Goal: Task Accomplishment & Management: Complete application form

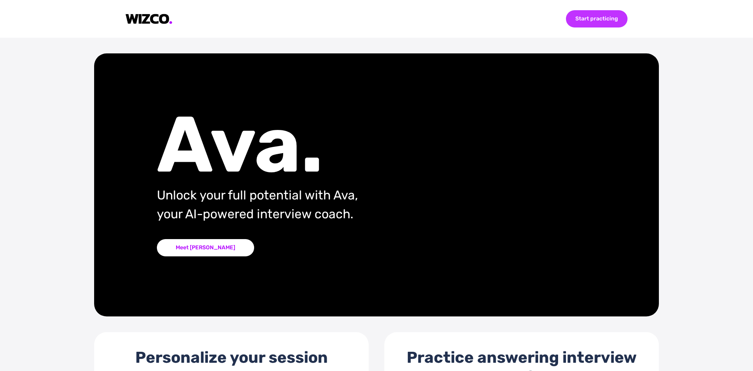
click at [595, 18] on div "Start practicing" at bounding box center [597, 18] width 62 height 17
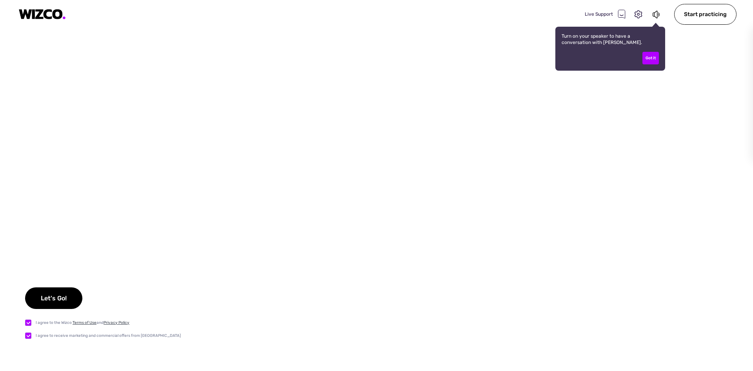
checkbox input "true"
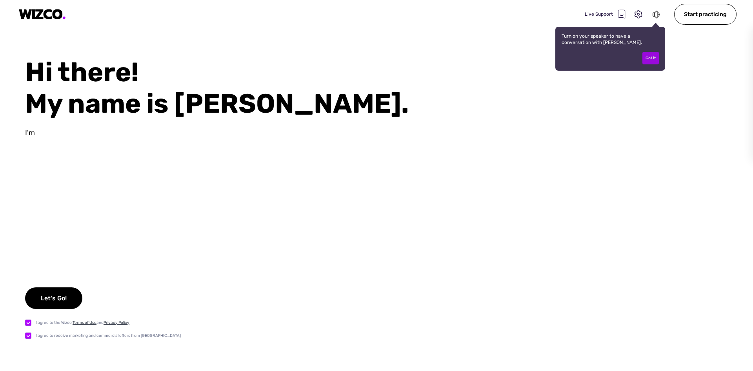
click at [653, 58] on div "Got it" at bounding box center [651, 58] width 16 height 13
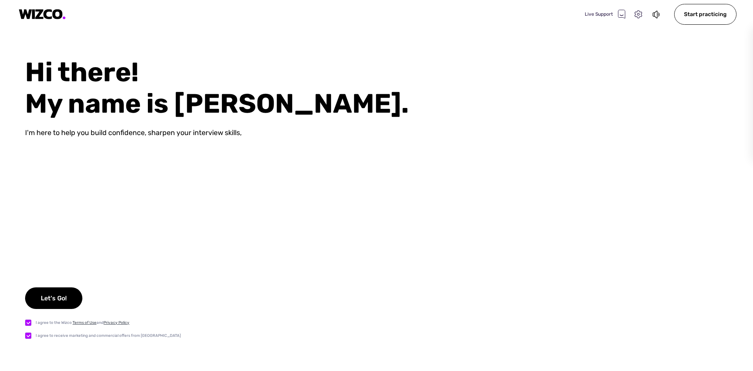
click at [638, 17] on icon at bounding box center [638, 14] width 7 height 8
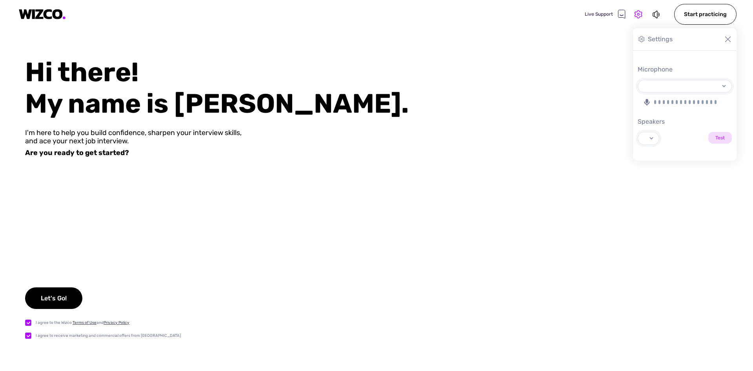
select select "default"
click at [43, 297] on div "Let's Go!" at bounding box center [53, 298] width 57 height 22
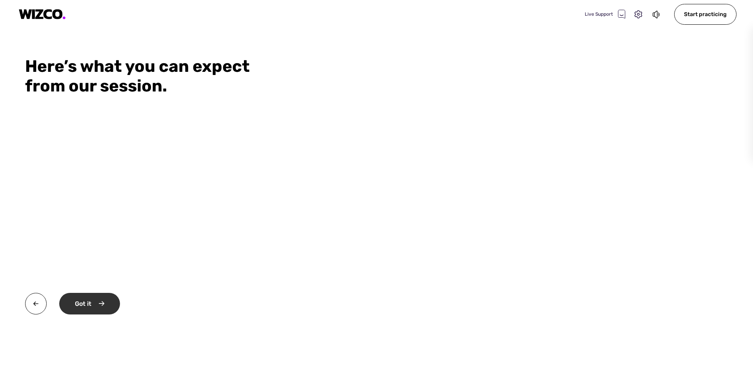
click at [81, 308] on div "Got it" at bounding box center [89, 304] width 61 height 22
click at [82, 308] on div "Okay" at bounding box center [88, 304] width 59 height 22
click at [81, 308] on div "Start practicing" at bounding box center [99, 304] width 80 height 22
select select "default"
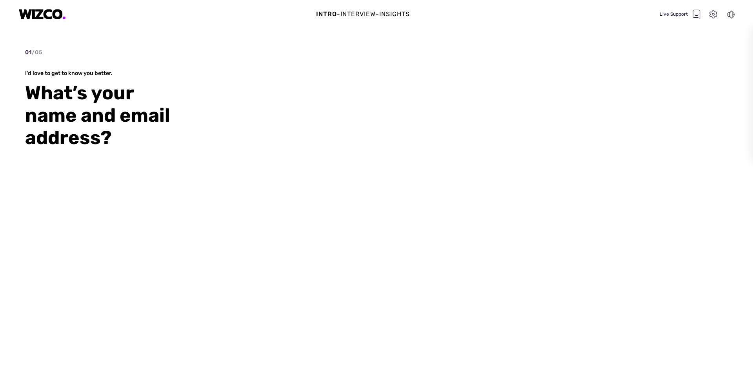
click at [714, 16] on icon at bounding box center [714, 14] width 10 height 10
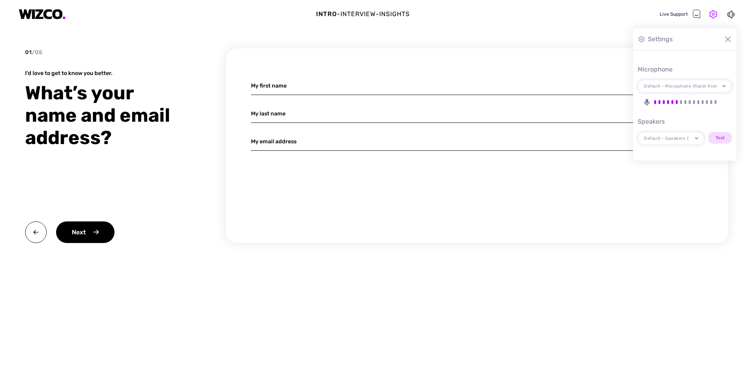
click at [271, 84] on input at bounding box center [477, 86] width 452 height 18
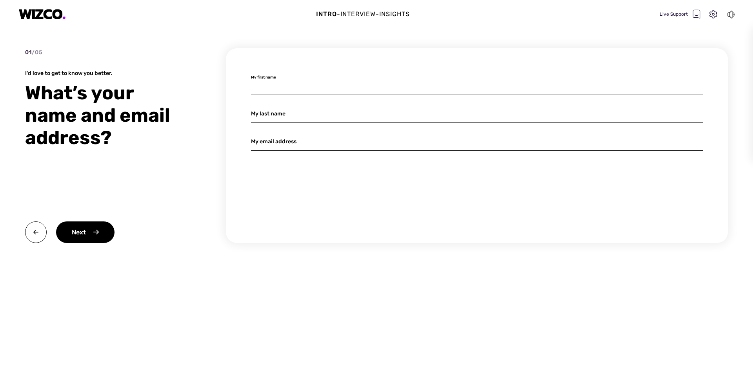
type input "[PERSON_NAME]"
type input "[EMAIL_ADDRESS][DOMAIN_NAME]"
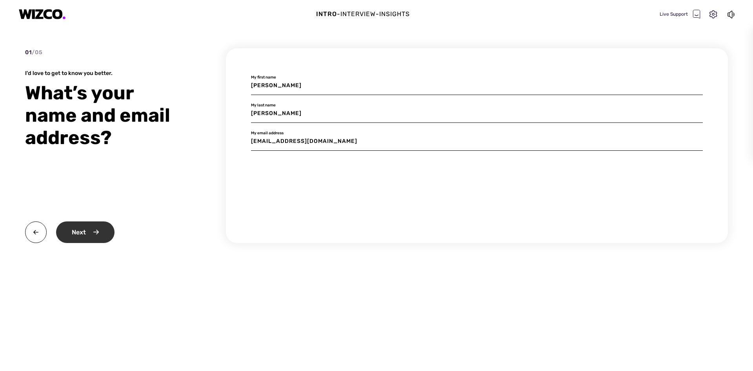
click at [85, 230] on div "Next" at bounding box center [85, 232] width 58 height 22
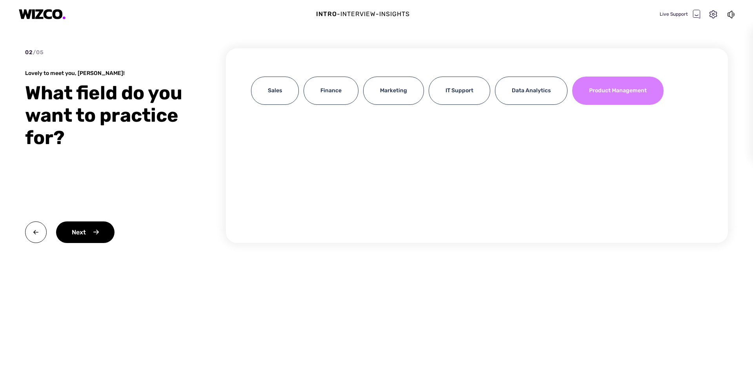
click at [622, 99] on div "Product Management" at bounding box center [618, 91] width 91 height 28
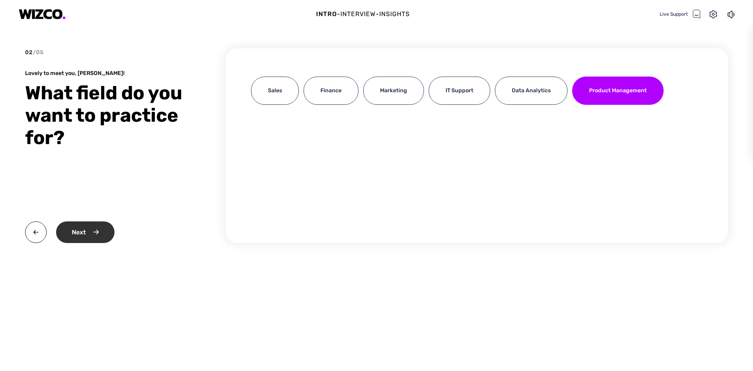
click at [75, 236] on div "Next" at bounding box center [85, 232] width 58 height 22
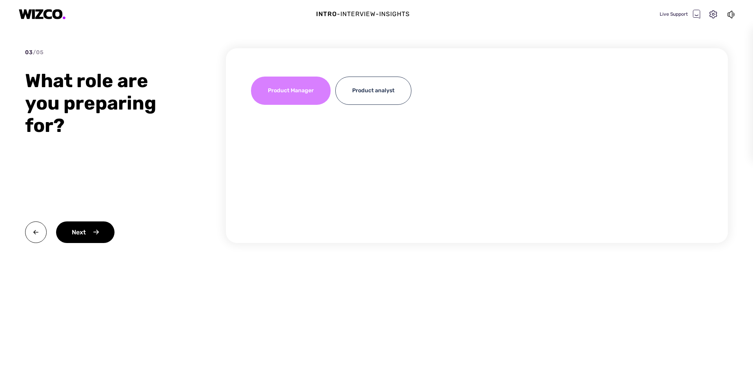
click at [316, 95] on div "Product Manager" at bounding box center [291, 91] width 80 height 28
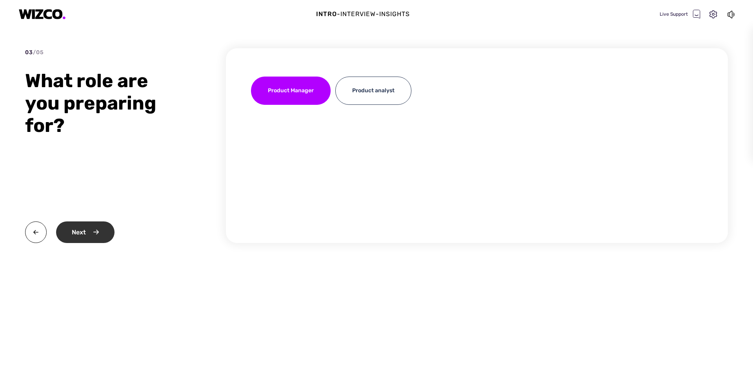
click at [91, 236] on div "Next" at bounding box center [85, 232] width 58 height 22
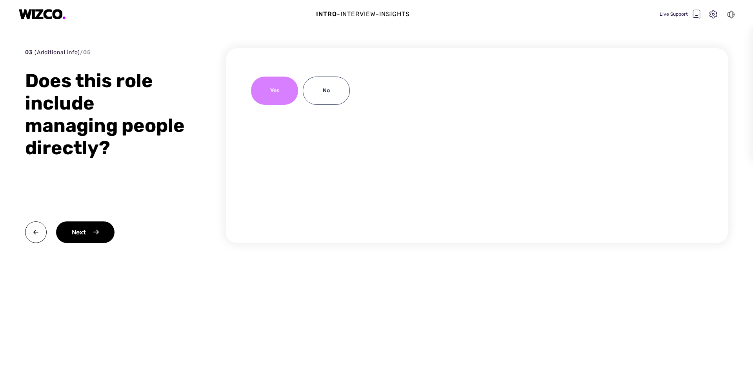
click at [277, 91] on div "Yes" at bounding box center [274, 91] width 47 height 28
click at [77, 231] on div "Next" at bounding box center [85, 232] width 58 height 22
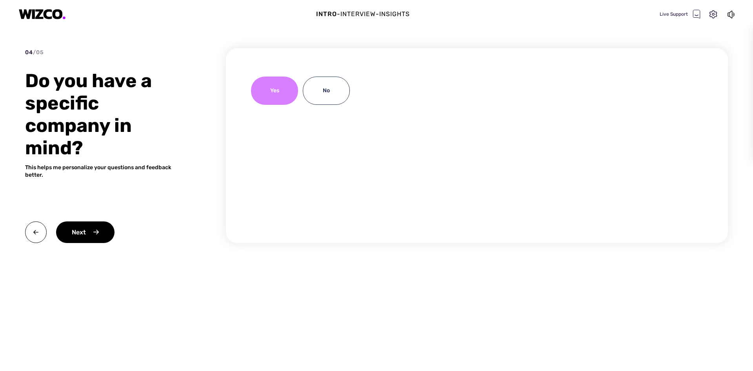
click at [281, 99] on div "Yes" at bounding box center [274, 91] width 47 height 28
click at [93, 231] on div "Next" at bounding box center [85, 232] width 58 height 22
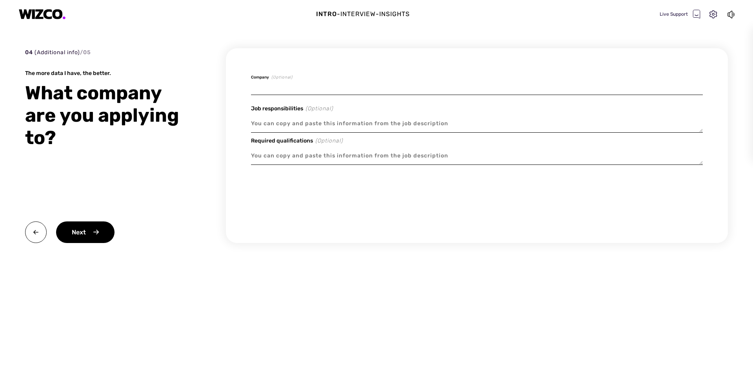
click at [272, 81] on input at bounding box center [477, 86] width 452 height 18
type input "Lumin digital"
click at [258, 123] on textarea at bounding box center [477, 124] width 452 height 18
click at [268, 122] on textarea at bounding box center [477, 124] width 452 height 18
paste textarea "Lor Ipsumdol si Ametcon Adipiscing – Elitsed Doeiusmodt inci utla etd magna ali…"
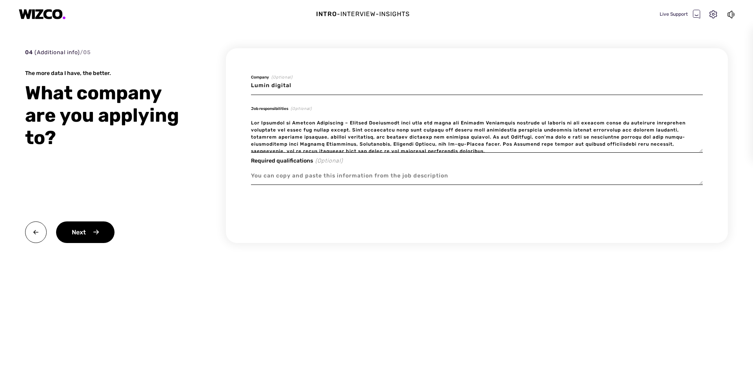
scroll to position [390, 0]
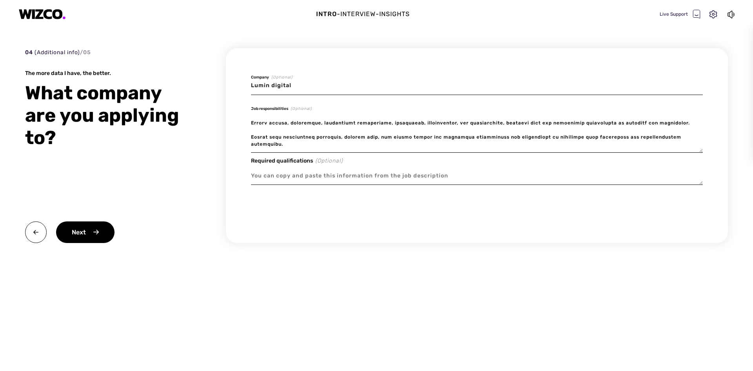
type textarea "Lor Ipsumdol si Ametcon Adipiscing – Elitsed Doeiusmodt inci utla etd magna ali…"
click at [263, 177] on textarea at bounding box center [477, 176] width 452 height 18
paste textarea "Loremips Dolorsitametco Adipiscin: Elitsedd Eiusmodt’i utlabo et Dolorema, Aliq…"
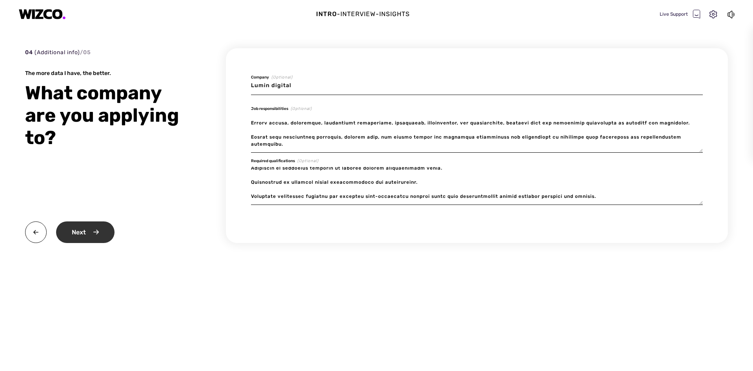
type textarea "Loremips Dolorsitametco Adipiscin: Elitsedd Eiusmodt’i utlabo et Dolorema, Aliq…"
click at [71, 231] on div "Next" at bounding box center [85, 232] width 58 height 22
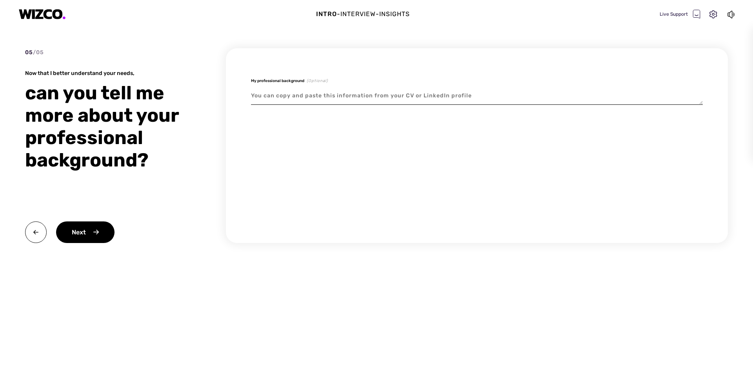
click at [261, 94] on textarea at bounding box center [477, 96] width 452 height 18
paste textarea "Loremips Dolorsi Ametcon, Adipisci Elitseddo Eiusmod Temporin utla etdolo 66 ma…"
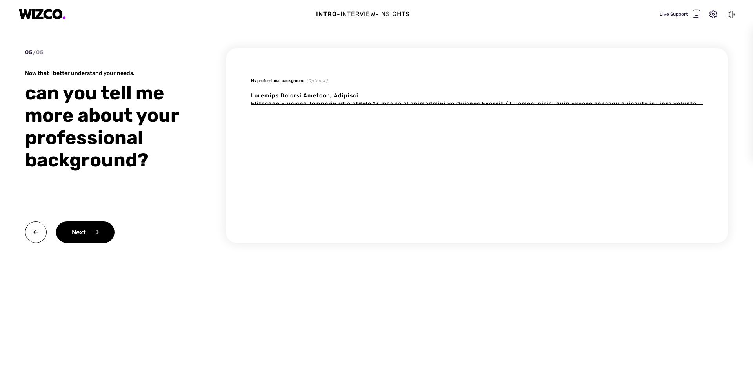
scroll to position [270, 0]
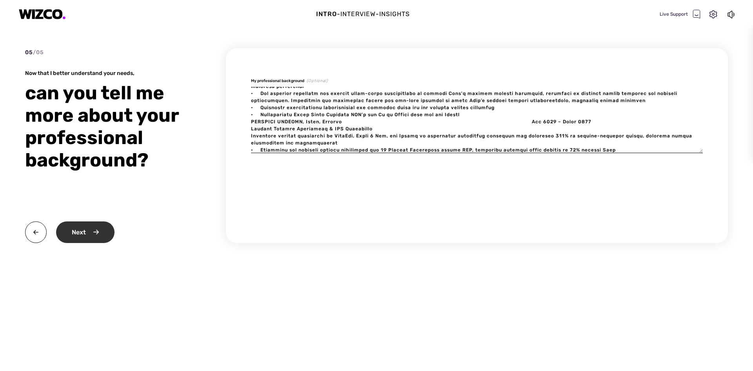
type textarea "Loremips Dolorsi Ametcon, Adipisci Elitseddo Eiusmod Temporin utla etdolo 66 ma…"
click at [75, 232] on div "Next" at bounding box center [85, 232] width 58 height 22
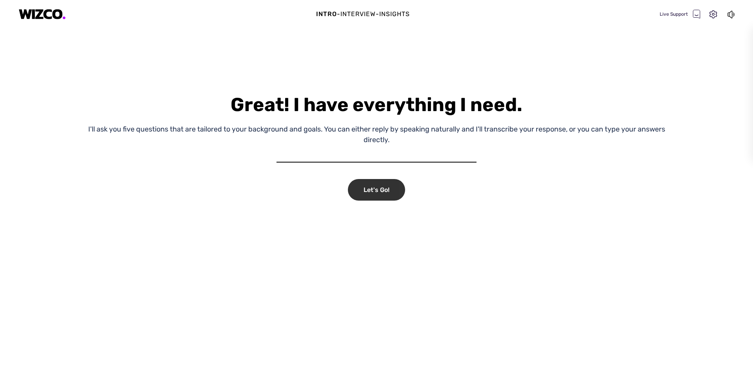
click at [372, 197] on div "Let's Go!" at bounding box center [376, 190] width 57 height 22
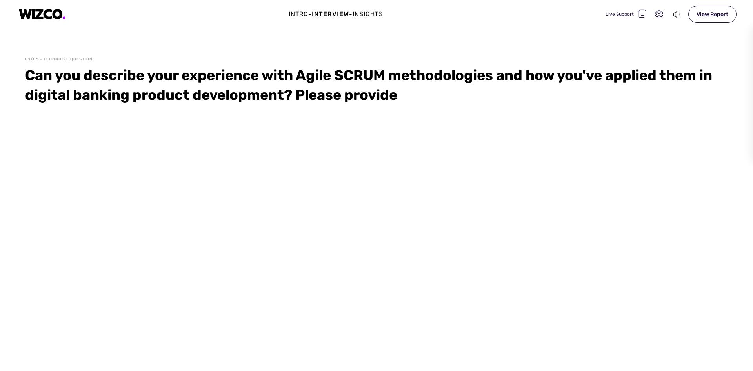
drag, startPoint x: 304, startPoint y: 95, endPoint x: 121, endPoint y: 79, distance: 184.0
click at [124, 77] on div "Can you describe your experience with Agile SCRUM methodologies and how you've …" at bounding box center [376, 85] width 703 height 39
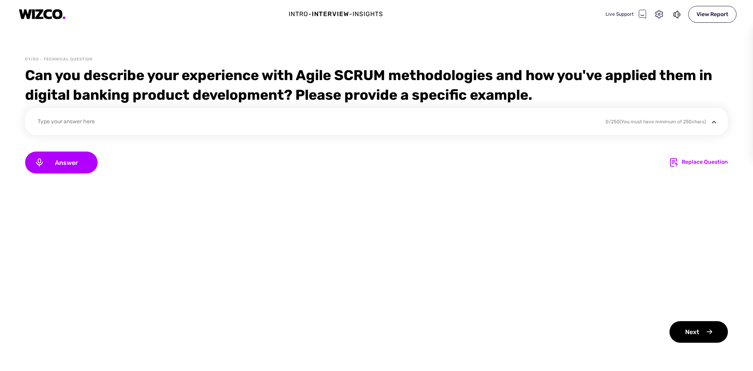
click at [200, 118] on div "Type your answer here 0 / 250 (You must have minimum of 250 chars)" at bounding box center [376, 121] width 703 height 27
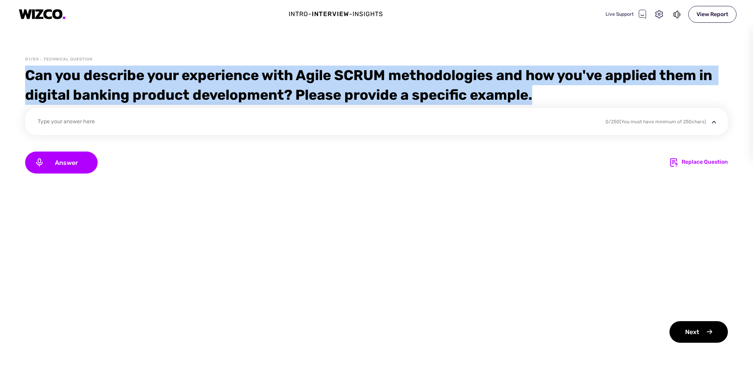
drag, startPoint x: 524, startPoint y: 98, endPoint x: 41, endPoint y: 80, distance: 482.6
click at [23, 75] on div "01/05 - Technical Question Can you describe your experience with Agile SCRUM me…" at bounding box center [376, 214] width 753 height 314
copy div "Can you describe your experience with Agile SCRUM methodologies and how you've …"
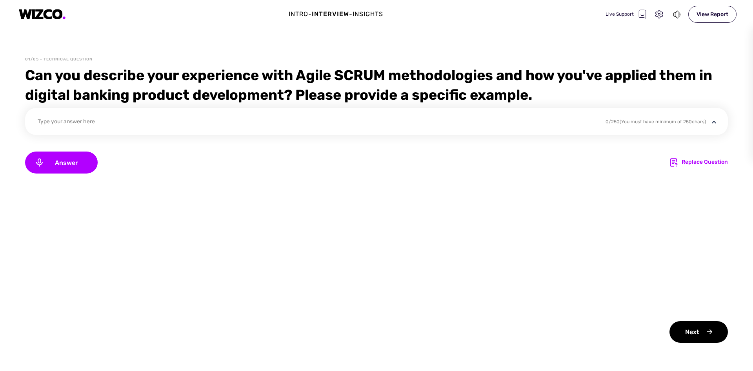
click at [89, 118] on div "Type your answer here" at bounding box center [317, 122] width 558 height 11
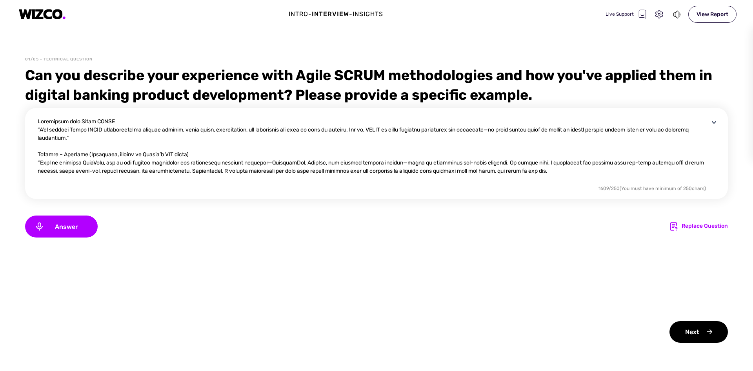
scroll to position [73, 0]
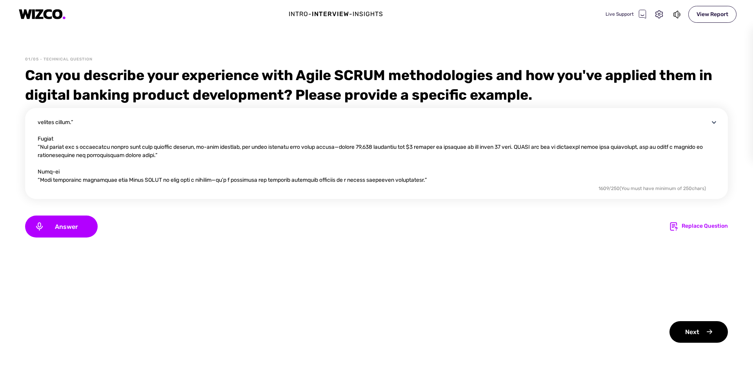
click at [432, 180] on textarea at bounding box center [374, 150] width 672 height 66
click at [40, 147] on textarea at bounding box center [374, 150] width 672 height 66
click at [40, 180] on textarea at bounding box center [374, 150] width 672 height 66
click at [58, 166] on textarea at bounding box center [374, 150] width 672 height 66
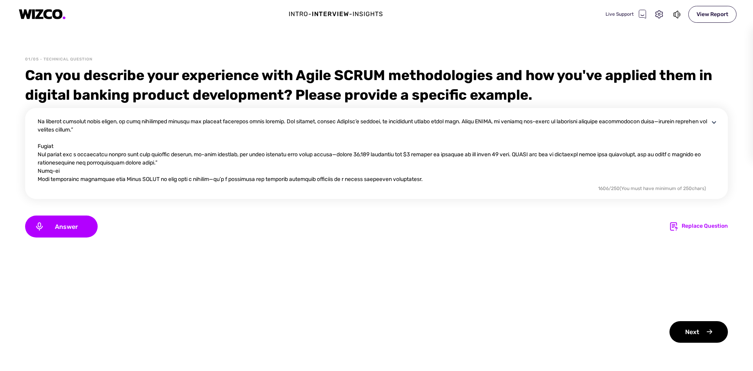
scroll to position [66, 0]
click at [119, 129] on textarea at bounding box center [374, 150] width 672 height 66
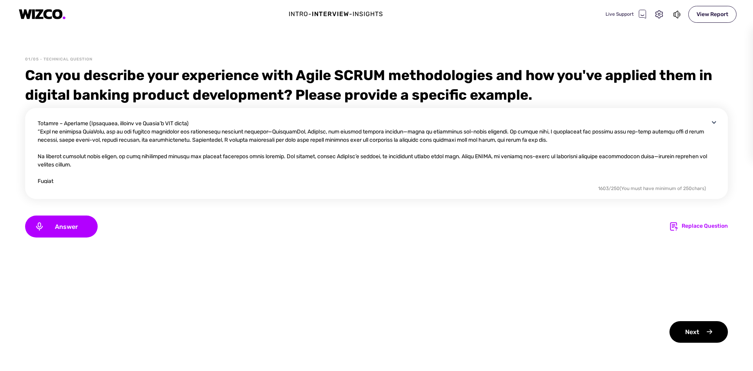
scroll to position [27, 0]
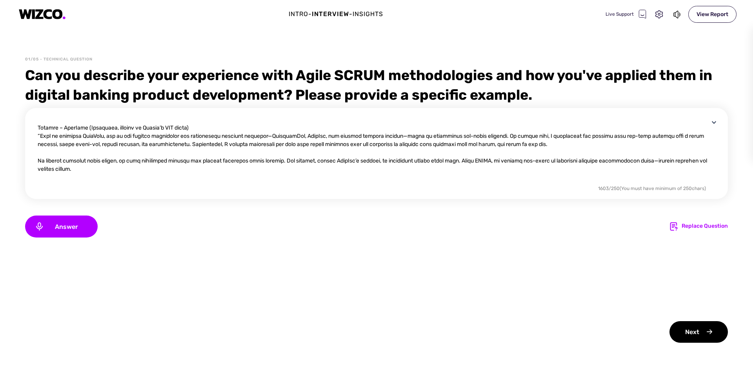
click at [39, 135] on textarea at bounding box center [374, 150] width 672 height 66
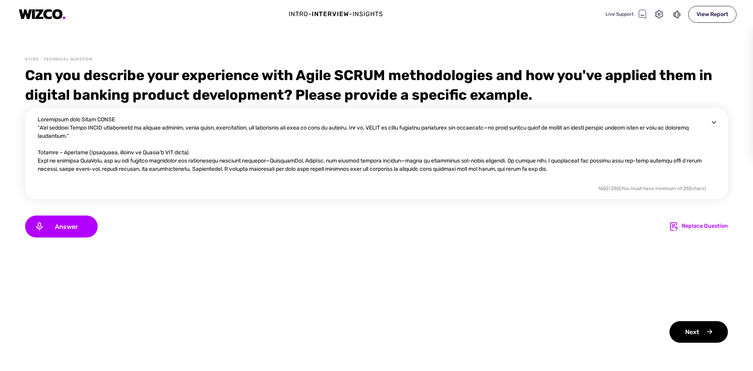
scroll to position [0, 0]
click at [120, 138] on textarea at bounding box center [374, 150] width 672 height 66
click at [39, 129] on textarea at bounding box center [374, 150] width 672 height 66
click at [505, 130] on textarea at bounding box center [374, 150] width 672 height 66
click at [507, 130] on textarea at bounding box center [374, 150] width 672 height 66
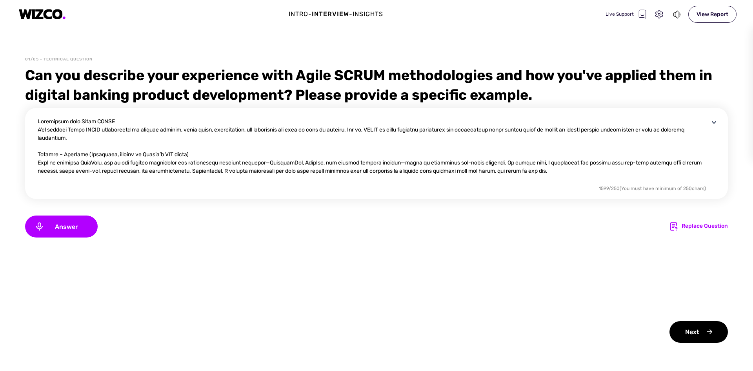
click at [419, 164] on textarea at bounding box center [374, 150] width 672 height 66
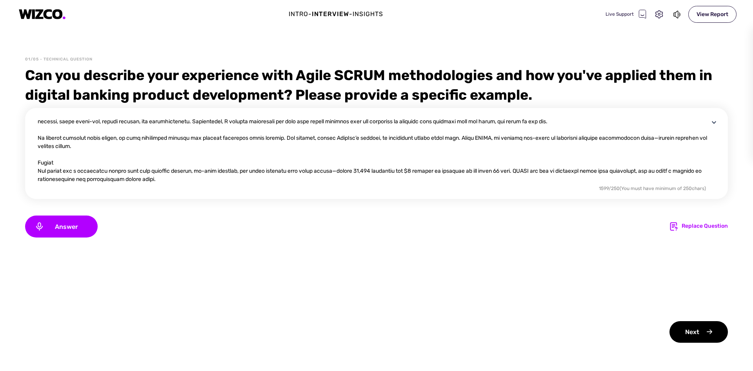
scroll to position [66, 0]
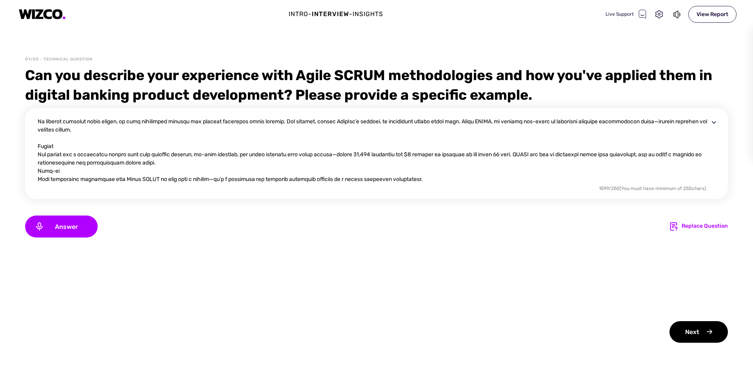
click at [214, 180] on textarea at bounding box center [374, 150] width 672 height 66
type textarea "Loremipsum dolo Sitam CONSE A’el seddoei Tempo INCID utlaboreetd ma aliquae adm…"
click at [693, 331] on div "Next" at bounding box center [699, 332] width 58 height 22
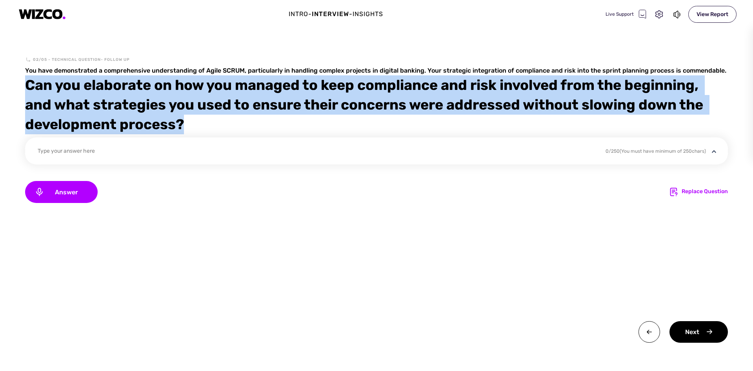
drag, startPoint x: 137, startPoint y: 120, endPoint x: 29, endPoint y: 89, distance: 112.7
click at [29, 89] on div "Can you elaborate on how you managed to keep compliance and risk involved from …" at bounding box center [376, 104] width 703 height 59
copy div "Can you elaborate on how you managed to keep compliance and risk involved from …"
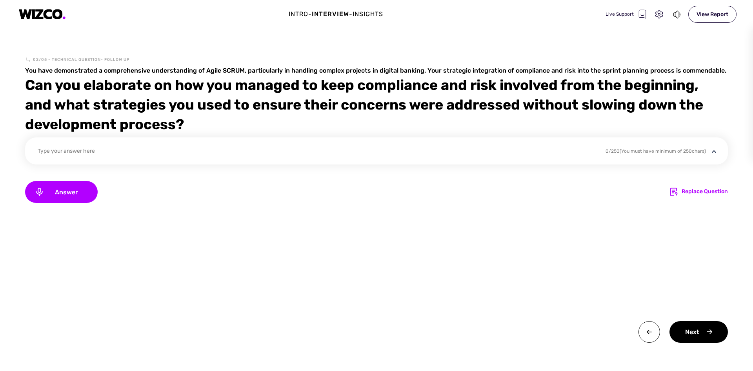
click at [104, 147] on div "Type your answer here" at bounding box center [317, 152] width 558 height 11
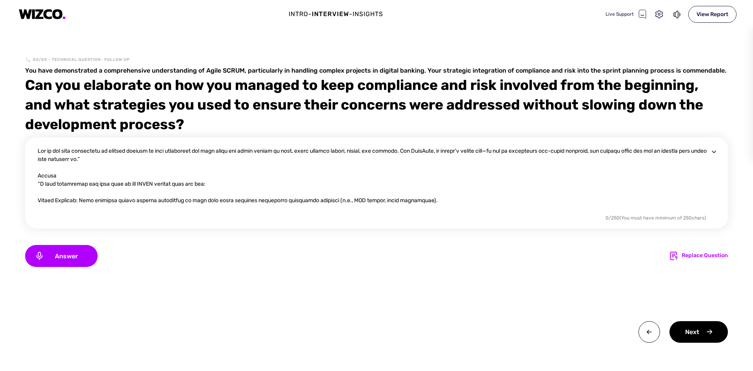
scroll to position [98, 0]
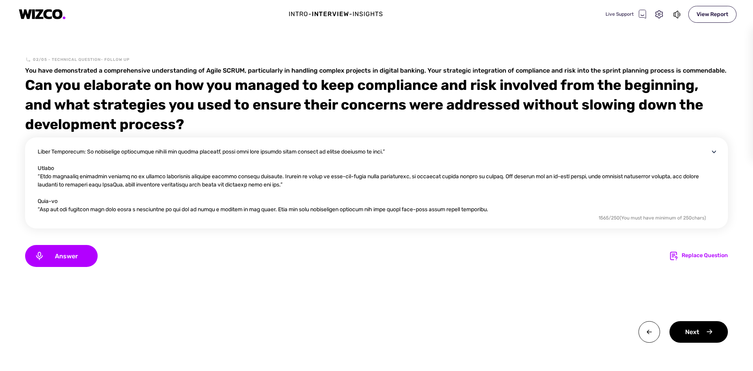
click at [40, 209] on textarea at bounding box center [374, 180] width 672 height 66
click at [329, 183] on textarea at bounding box center [374, 180] width 672 height 66
click at [40, 175] on textarea at bounding box center [374, 180] width 672 height 66
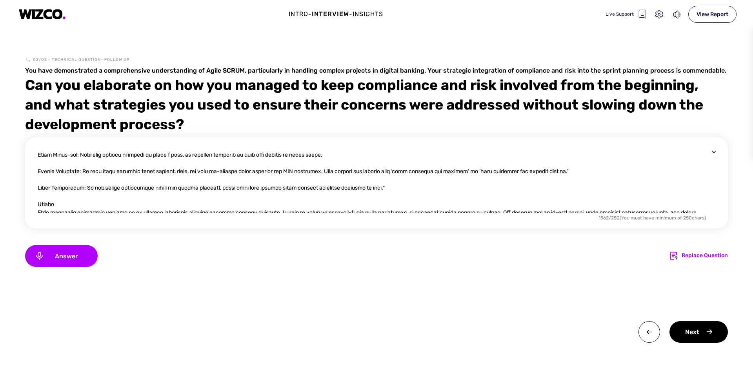
scroll to position [59, 0]
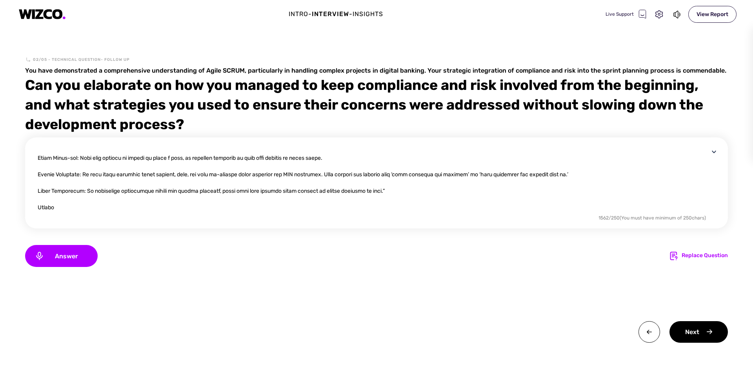
click at [387, 190] on textarea at bounding box center [374, 180] width 672 height 66
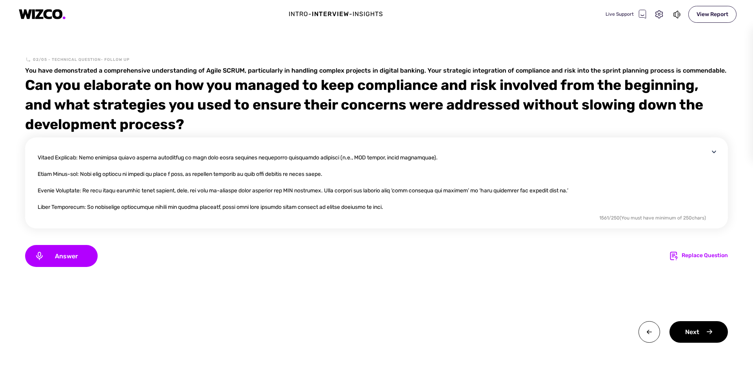
scroll to position [0, 0]
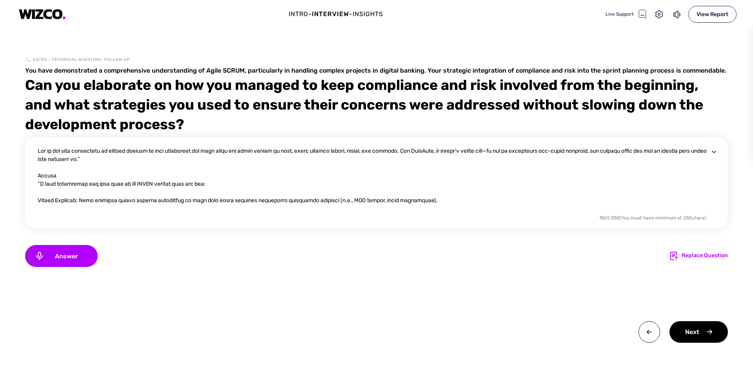
drag, startPoint x: 39, startPoint y: 182, endPoint x: 47, endPoint y: 194, distance: 14.7
click at [39, 182] on textarea at bounding box center [374, 180] width 672 height 66
click at [217, 184] on textarea at bounding box center [374, 180] width 672 height 66
click at [509, 150] on textarea at bounding box center [374, 180] width 672 height 66
click at [123, 160] on textarea at bounding box center [374, 180] width 672 height 66
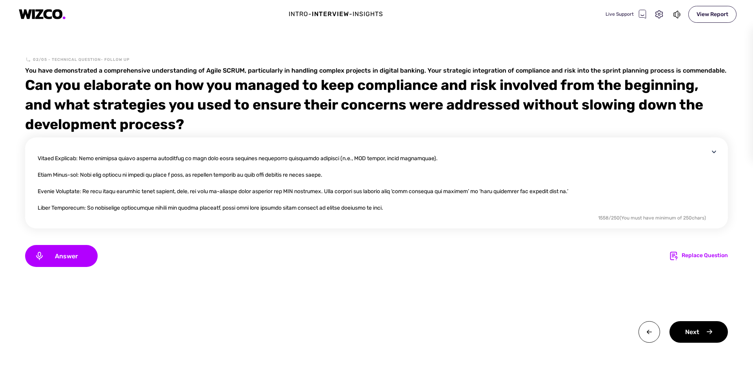
scroll to position [39, 0]
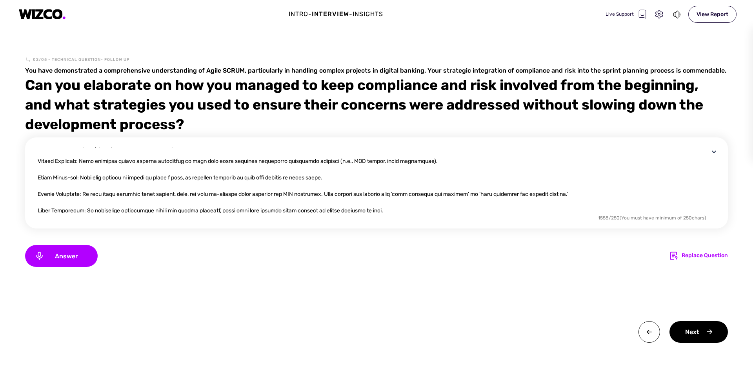
click at [589, 193] on textarea at bounding box center [374, 180] width 672 height 66
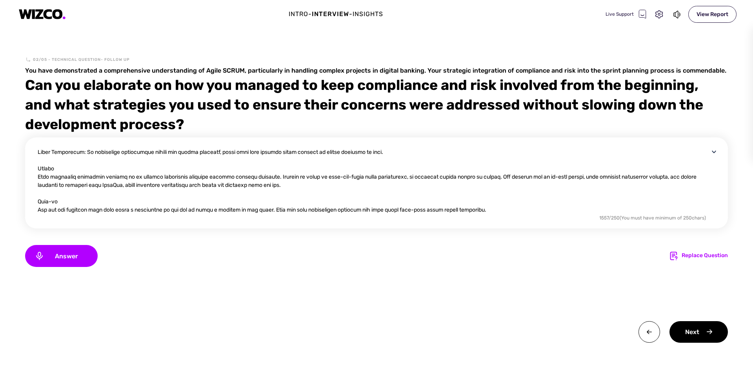
scroll to position [99, 0]
type textarea "Lor ip dol sita consectetu ad elitsed doeiusm te inci utlaboreet dol magn aliqu…"
click at [693, 330] on div "Next" at bounding box center [699, 332] width 58 height 22
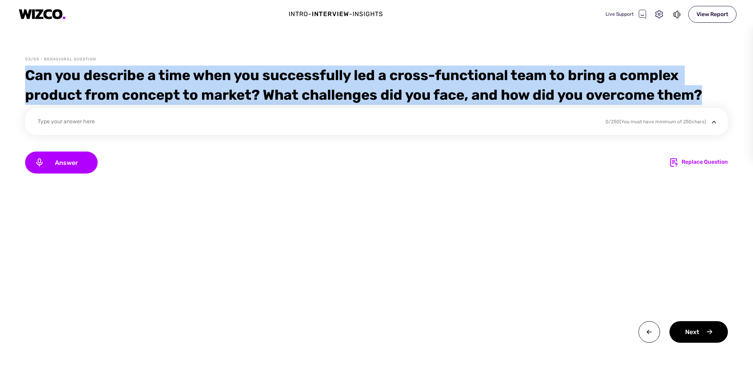
drag, startPoint x: 691, startPoint y: 93, endPoint x: 34, endPoint y: 76, distance: 656.8
click at [13, 76] on div "03/05 - Behavioral Question Can you describe a time when you successfully led a…" at bounding box center [376, 214] width 753 height 314
copy div "Can you describe a time when you successfully led a cross-functional team to br…"
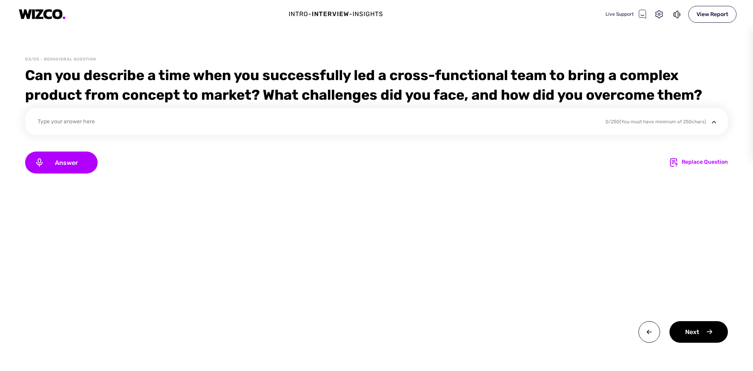
click at [44, 121] on div "Type your answer here" at bounding box center [317, 122] width 558 height 11
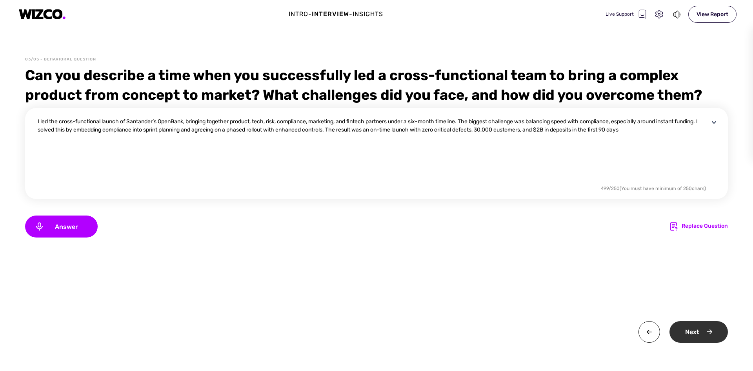
type textarea "I led the cross-functional launch of Santander’s OpenBank, bringing together pr…"
click at [691, 330] on div "Next" at bounding box center [699, 332] width 58 height 22
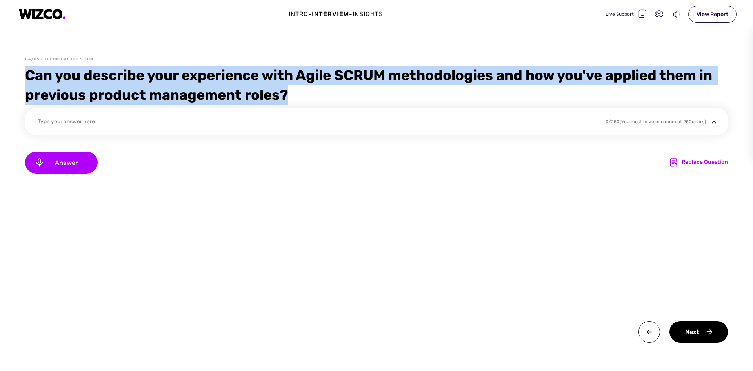
drag, startPoint x: 306, startPoint y: 97, endPoint x: 24, endPoint y: 78, distance: 283.5
click at [24, 78] on div "04/05 - Technical Question Can you describe your experience with Agile SCRUM me…" at bounding box center [376, 214] width 753 height 314
copy div "Can you describe your experience with Agile SCRUM methodologies and how you've …"
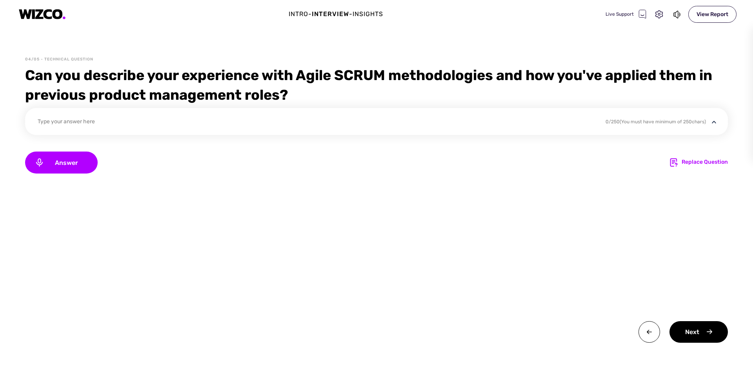
click at [76, 120] on div "Type your answer here" at bounding box center [317, 122] width 558 height 11
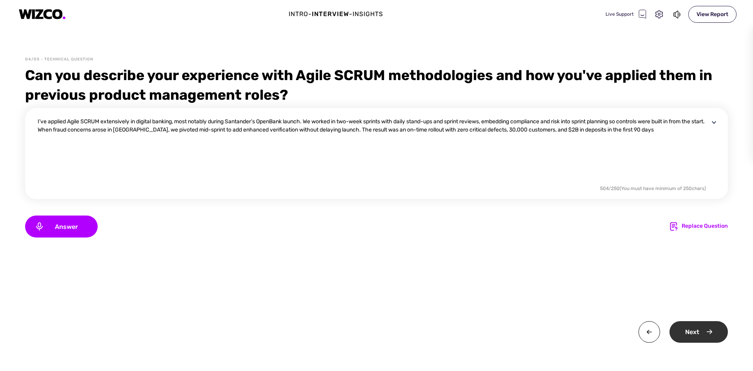
type textarea "I’ve applied Agile SCRUM extensively in digital banking, most notably during Sa…"
click at [697, 330] on div "Next" at bounding box center [699, 332] width 58 height 22
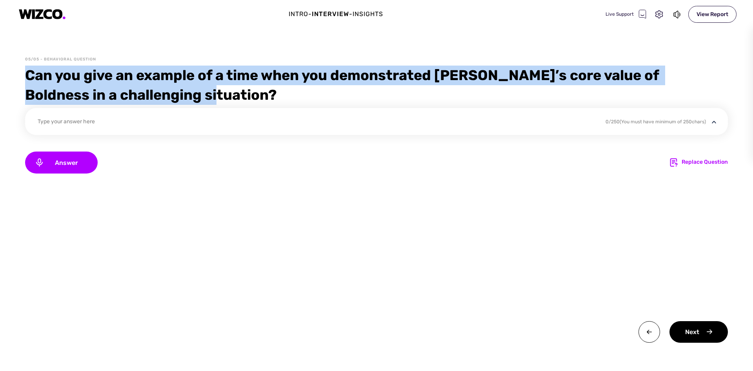
drag, startPoint x: 186, startPoint y: 92, endPoint x: 21, endPoint y: 76, distance: 165.3
click at [20, 78] on div "05/05 - Behavioral Question Can you give an example of a time when you demonstr…" at bounding box center [376, 214] width 753 height 314
copy div "Can you give an example of a time when you demonstrated [PERSON_NAME]’s core va…"
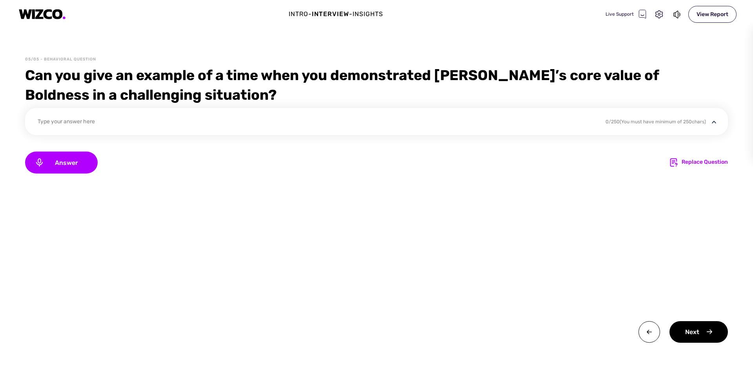
click at [171, 124] on div "Type your answer here" at bounding box center [317, 122] width 558 height 11
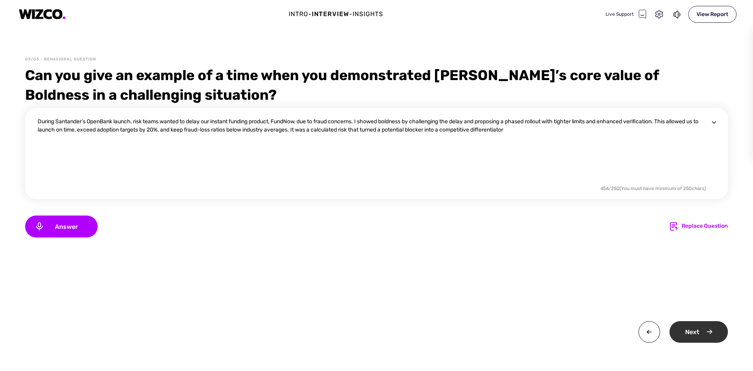
type textarea "During Santander’s OpenBank launch, risk teams wanted to delay our instant fund…"
click at [689, 326] on div "Next" at bounding box center [699, 332] width 58 height 22
